Goal: Find specific page/section: Find specific page/section

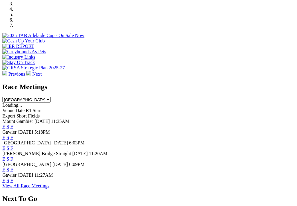
scroll to position [226, 0]
click at [13, 134] on link "F" at bounding box center [11, 136] width 3 height 5
